Goal: Find specific page/section: Find specific page/section

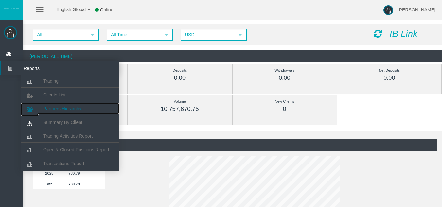
click at [70, 103] on link "Partners Hierarchy" at bounding box center [70, 109] width 98 height 12
